Goal: Check status: Check status

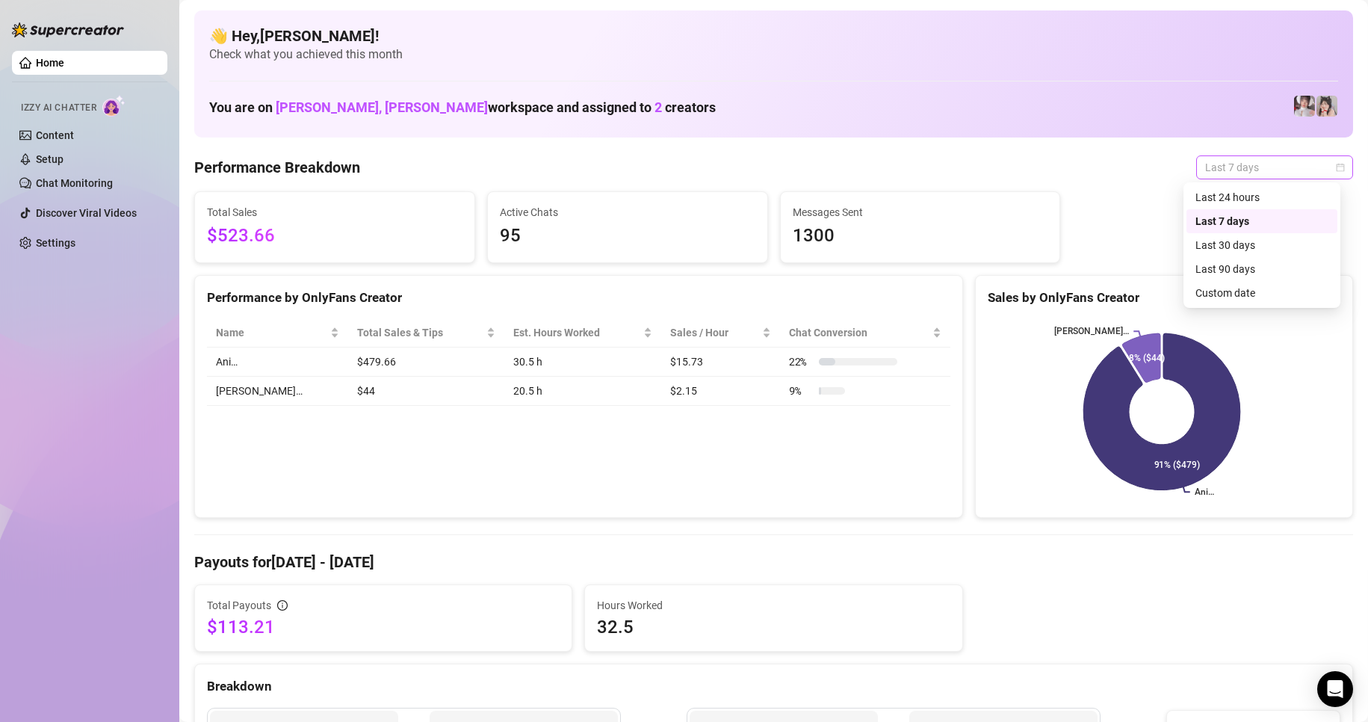
click at [1236, 166] on span "Last 7 days" at bounding box center [1274, 167] width 139 height 22
click at [1212, 287] on div "Custom date" at bounding box center [1261, 293] width 133 height 16
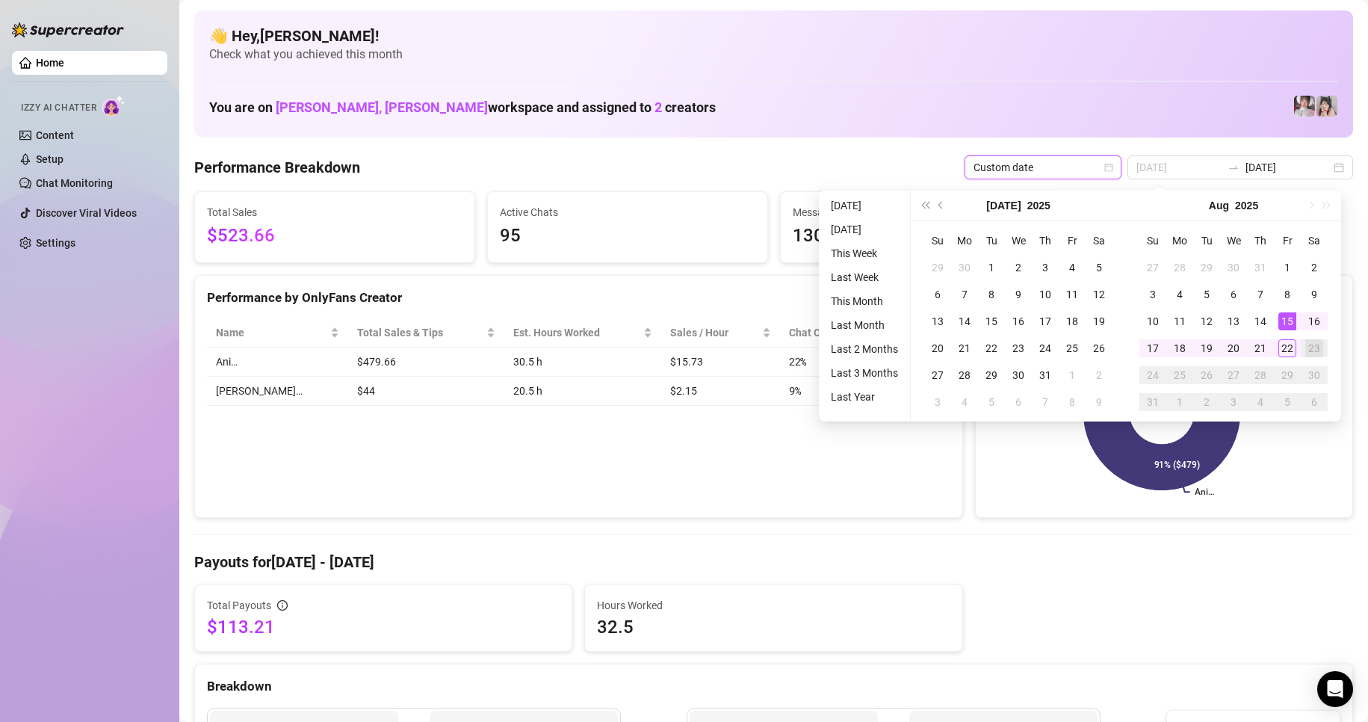
type input "[DATE]"
click at [1282, 325] on div "15" at bounding box center [1287, 321] width 18 height 18
type input "[DATE]"
click at [1289, 345] on div "22" at bounding box center [1287, 348] width 18 height 18
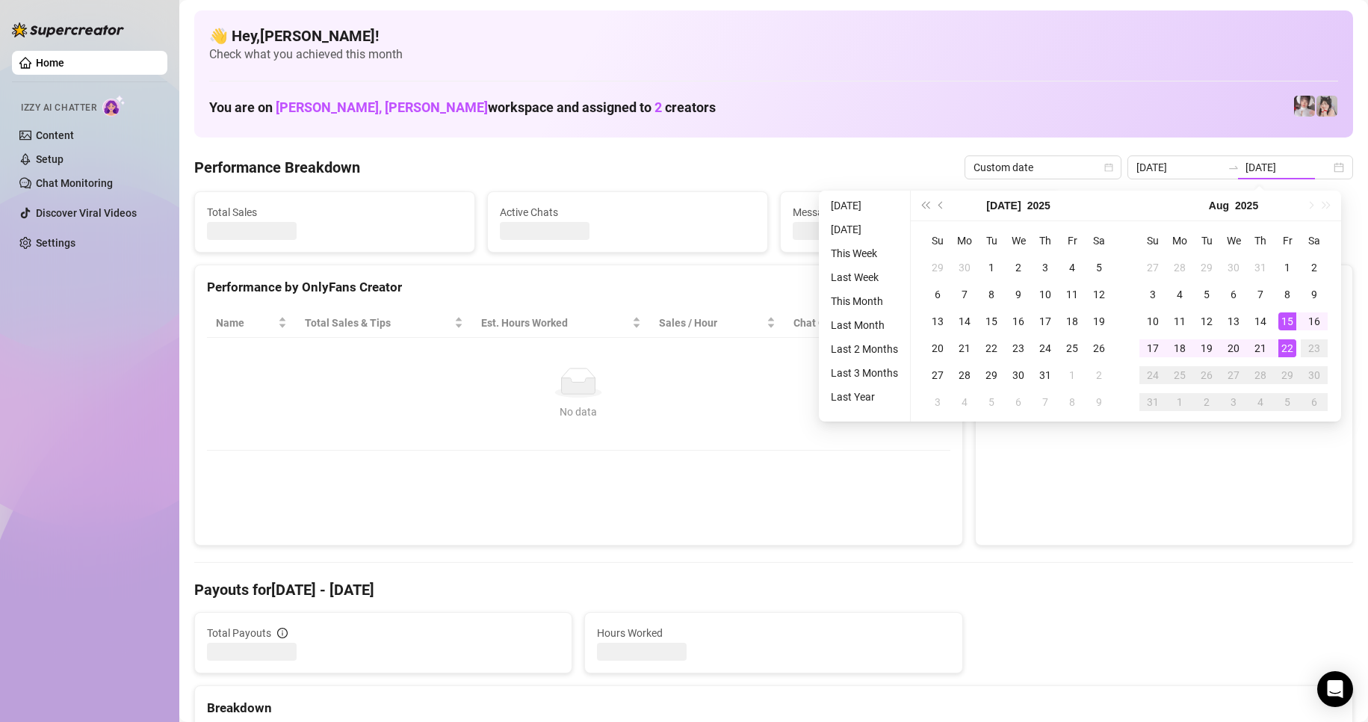
type input "[DATE]"
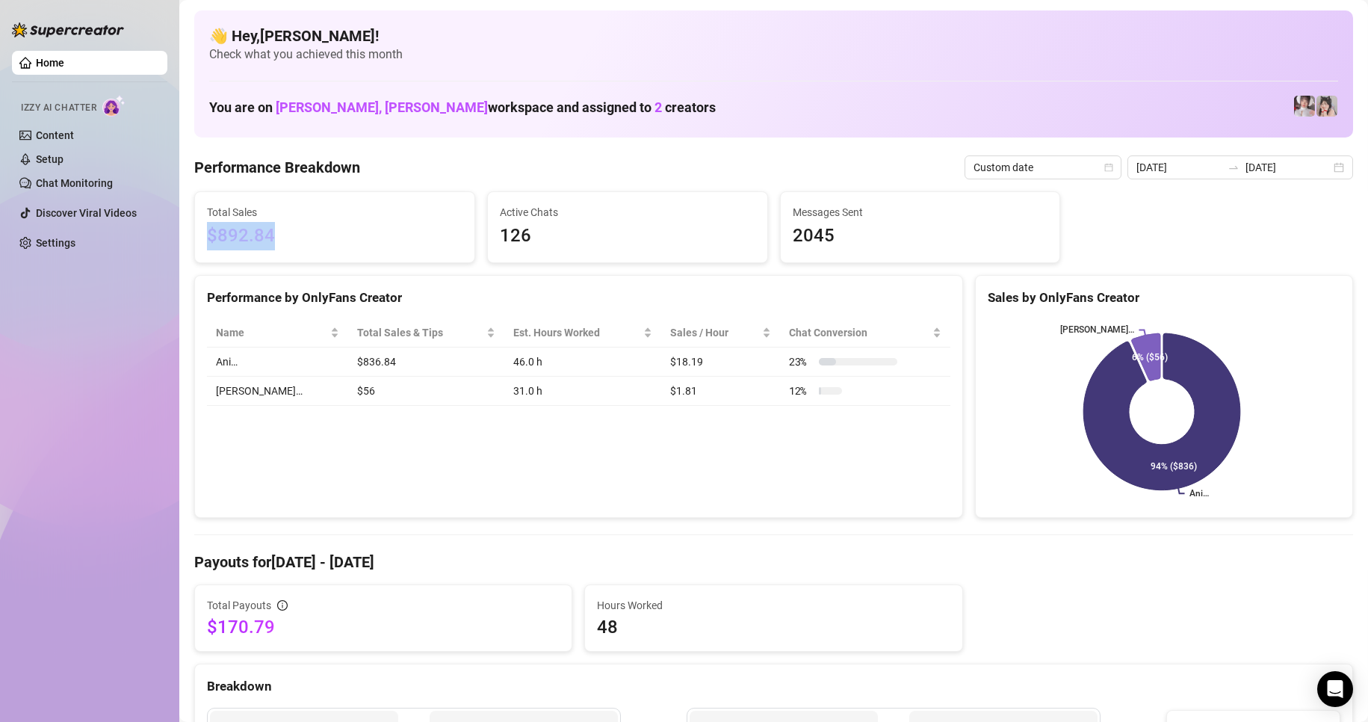
drag, startPoint x: 279, startPoint y: 235, endPoint x: 199, endPoint y: 228, distance: 80.2
click at [198, 228] on div "Total Sales $892.84" at bounding box center [334, 227] width 279 height 70
click at [138, 350] on div "Home Izzy AI Chatter Content Setup Chat Monitoring Discover Viral Videos Settin…" at bounding box center [89, 354] width 155 height 708
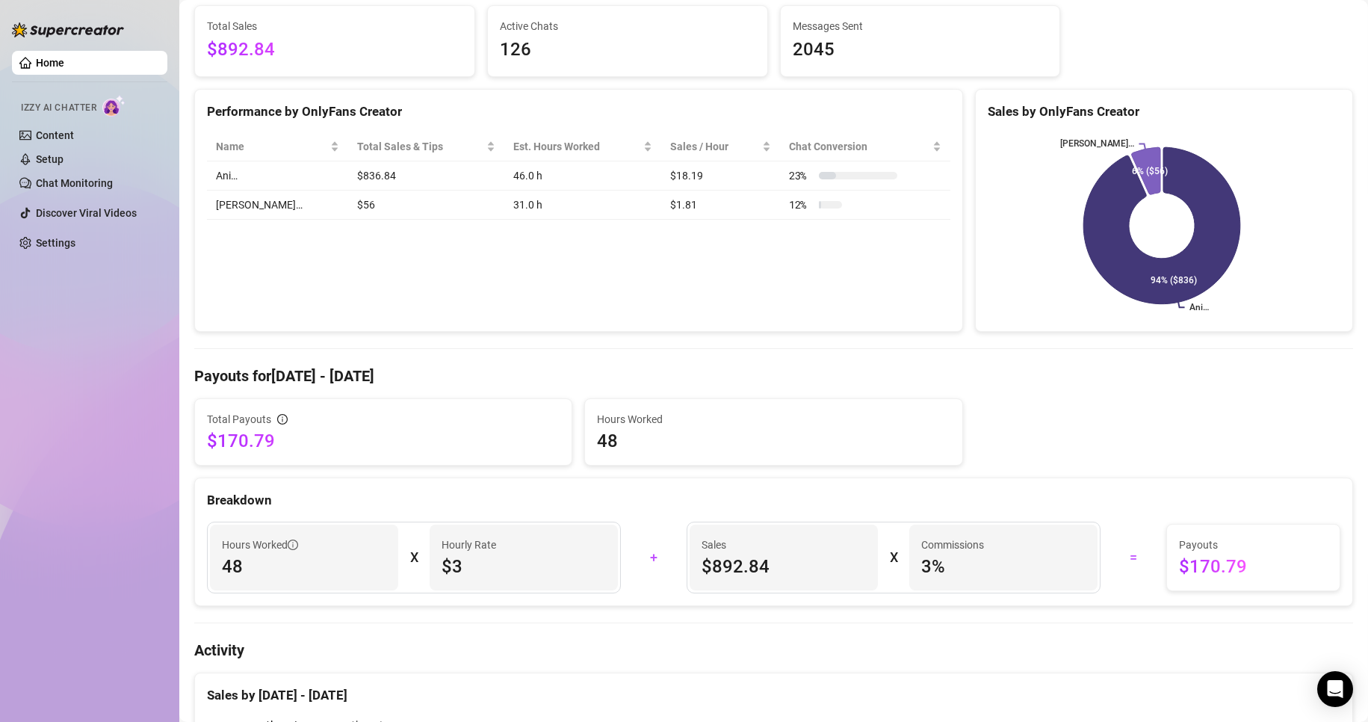
scroll to position [186, 0]
